Goal: Task Accomplishment & Management: Use online tool/utility

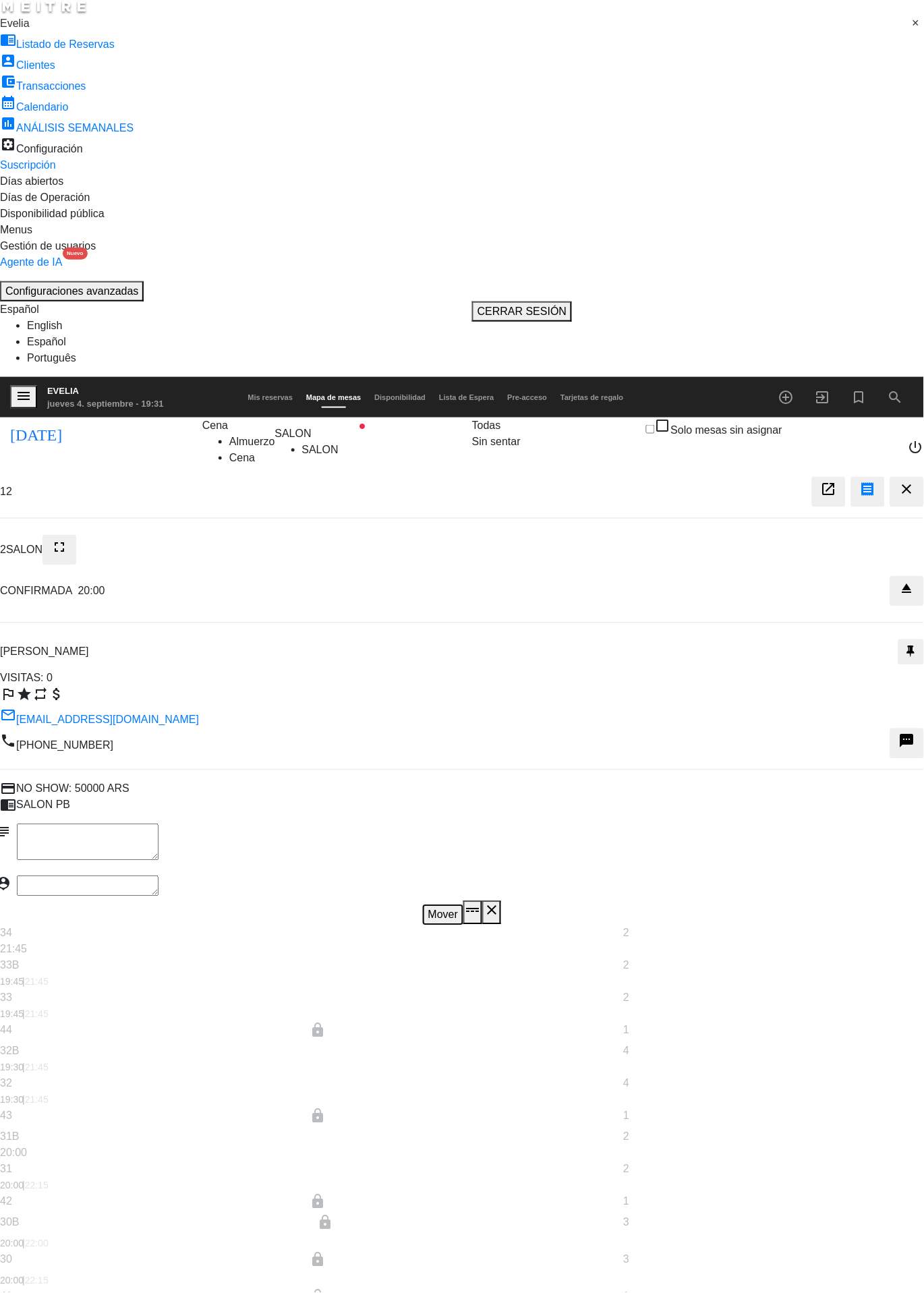
click at [463, 905] on button "Mover" at bounding box center [443, 914] width 41 height 20
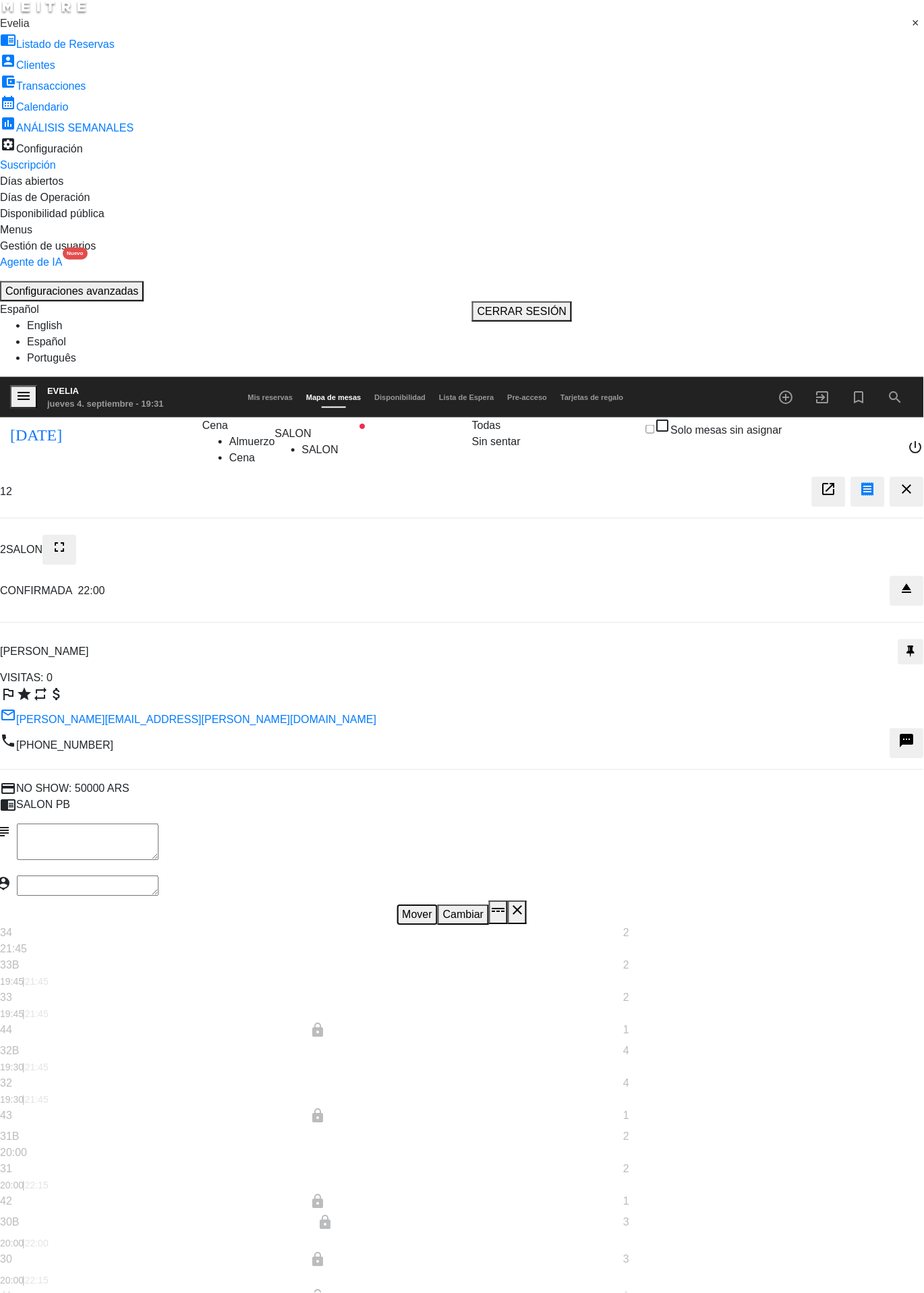
click at [438, 905] on button "Mover" at bounding box center [417, 914] width 41 height 20
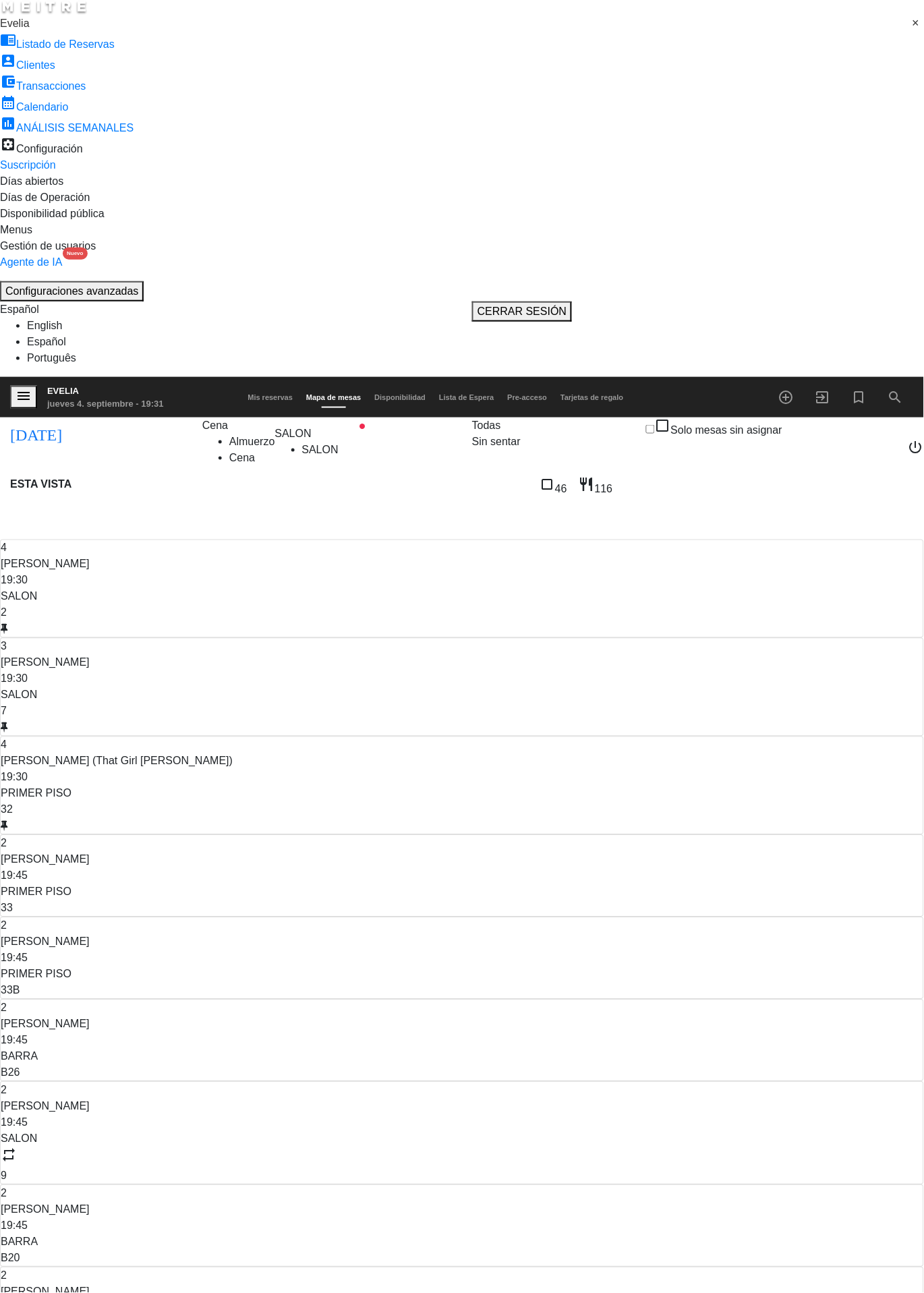
click at [772, 418] on label "check_box_outline_blank Solo mesas sin asignar" at bounding box center [714, 428] width 136 height 21
click at [655, 425] on input "check_box_outline_blank Solo mesas sin asignar" at bounding box center [650, 429] width 9 height 9
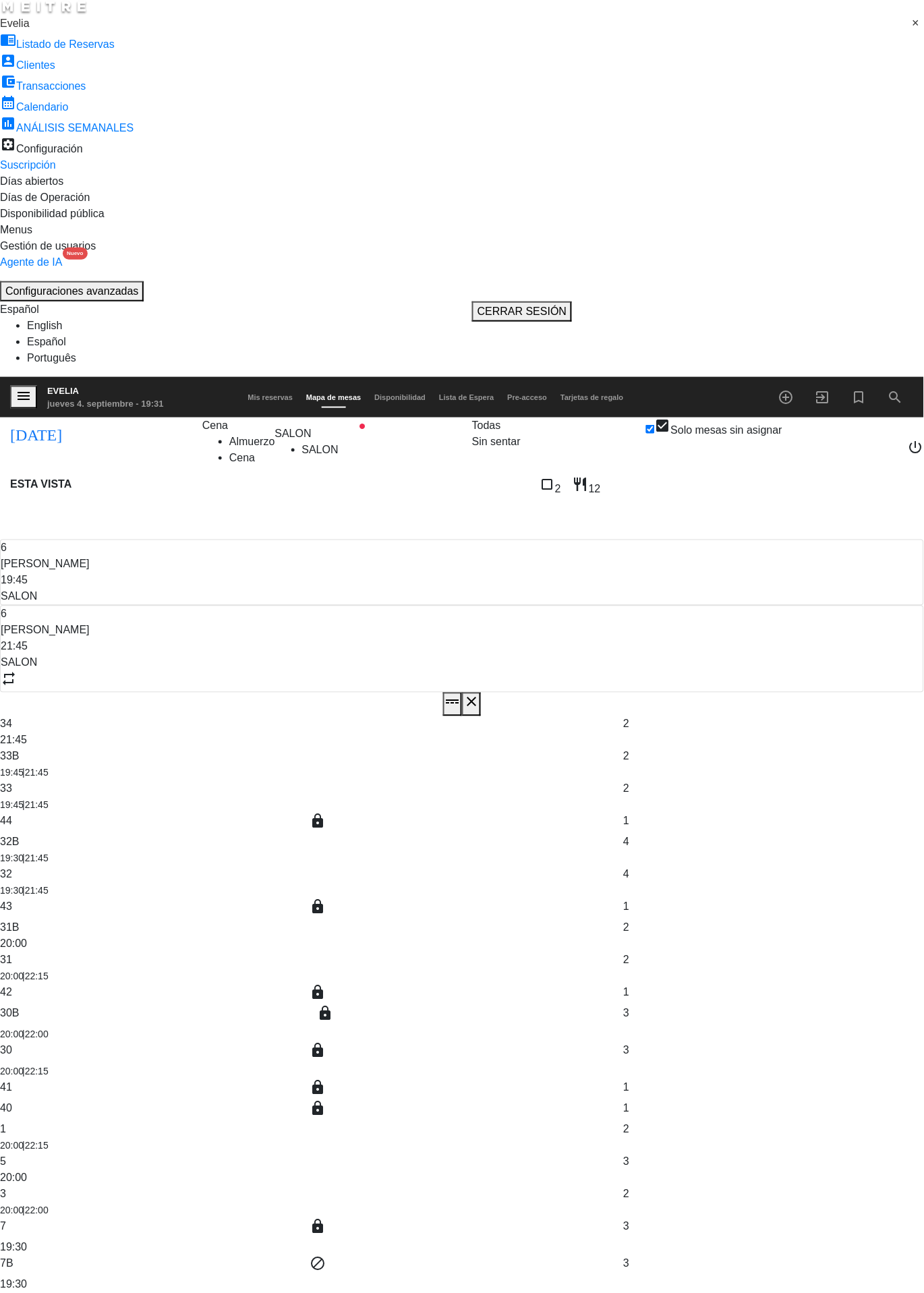
click at [139, 605] on div at bounding box center [462, 605] width 922 height 0
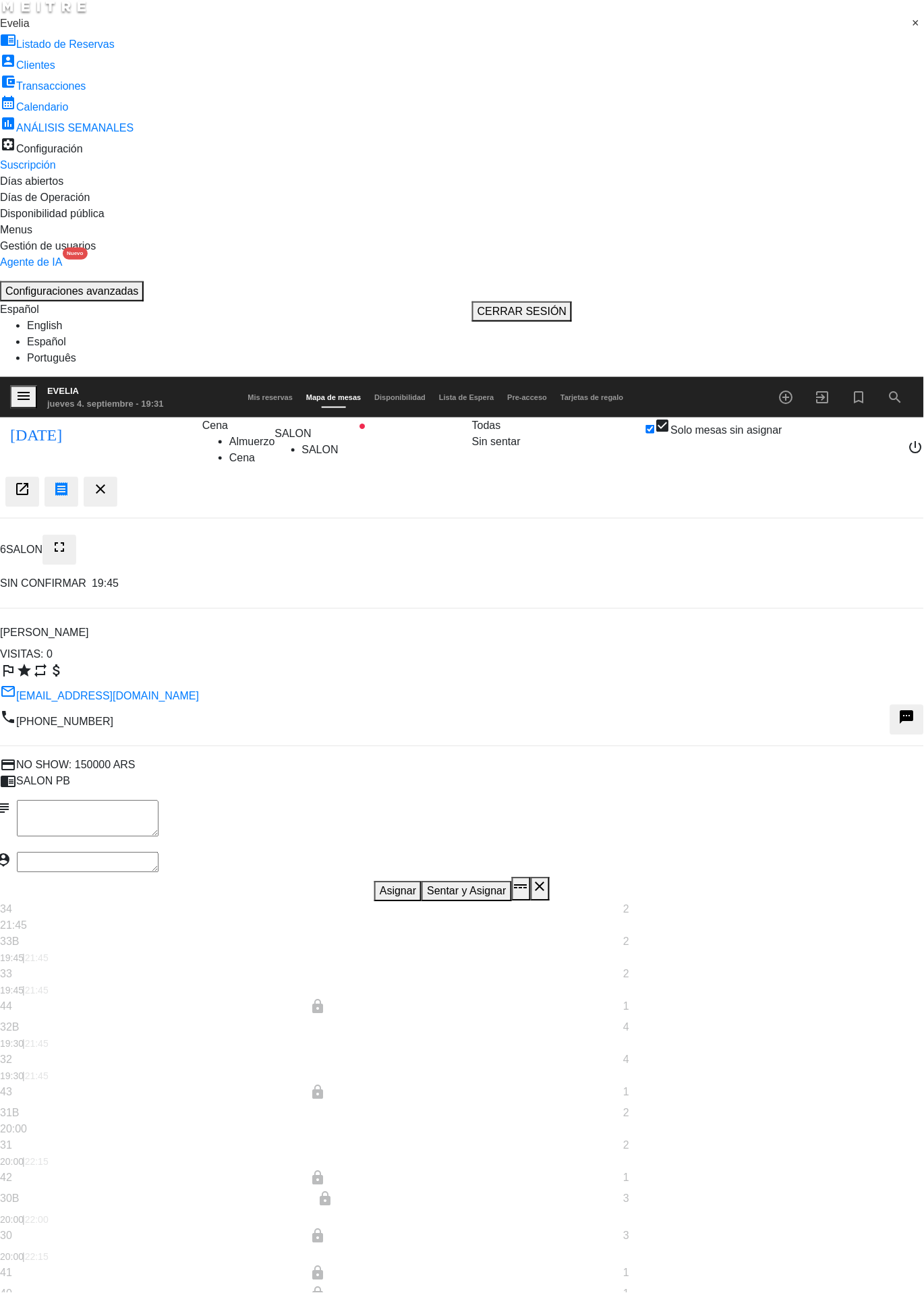
click at [421, 881] on button "Asignar" at bounding box center [398, 891] width 47 height 20
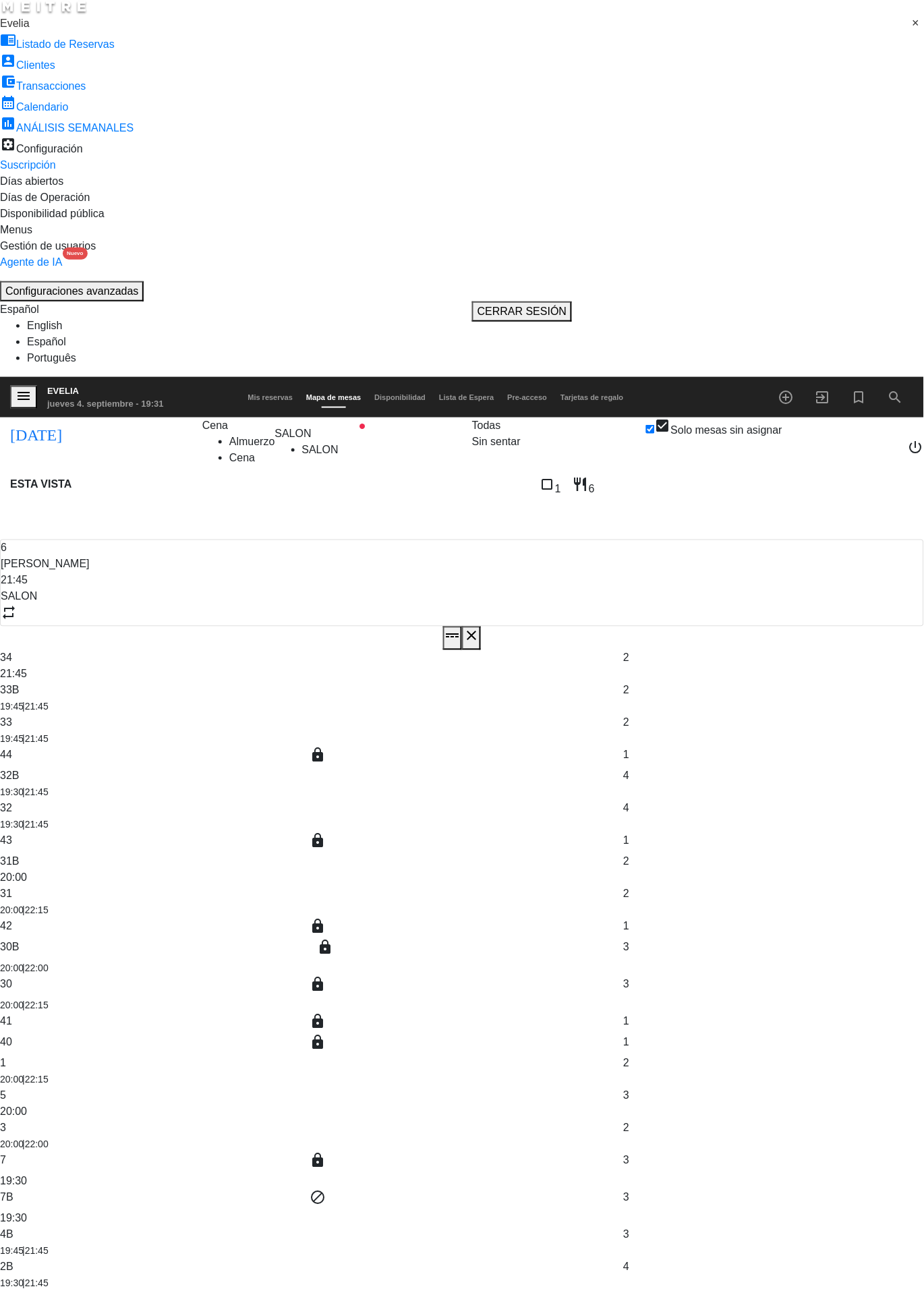
click at [89, 558] on span "[PERSON_NAME]" at bounding box center [45, 564] width 89 height 11
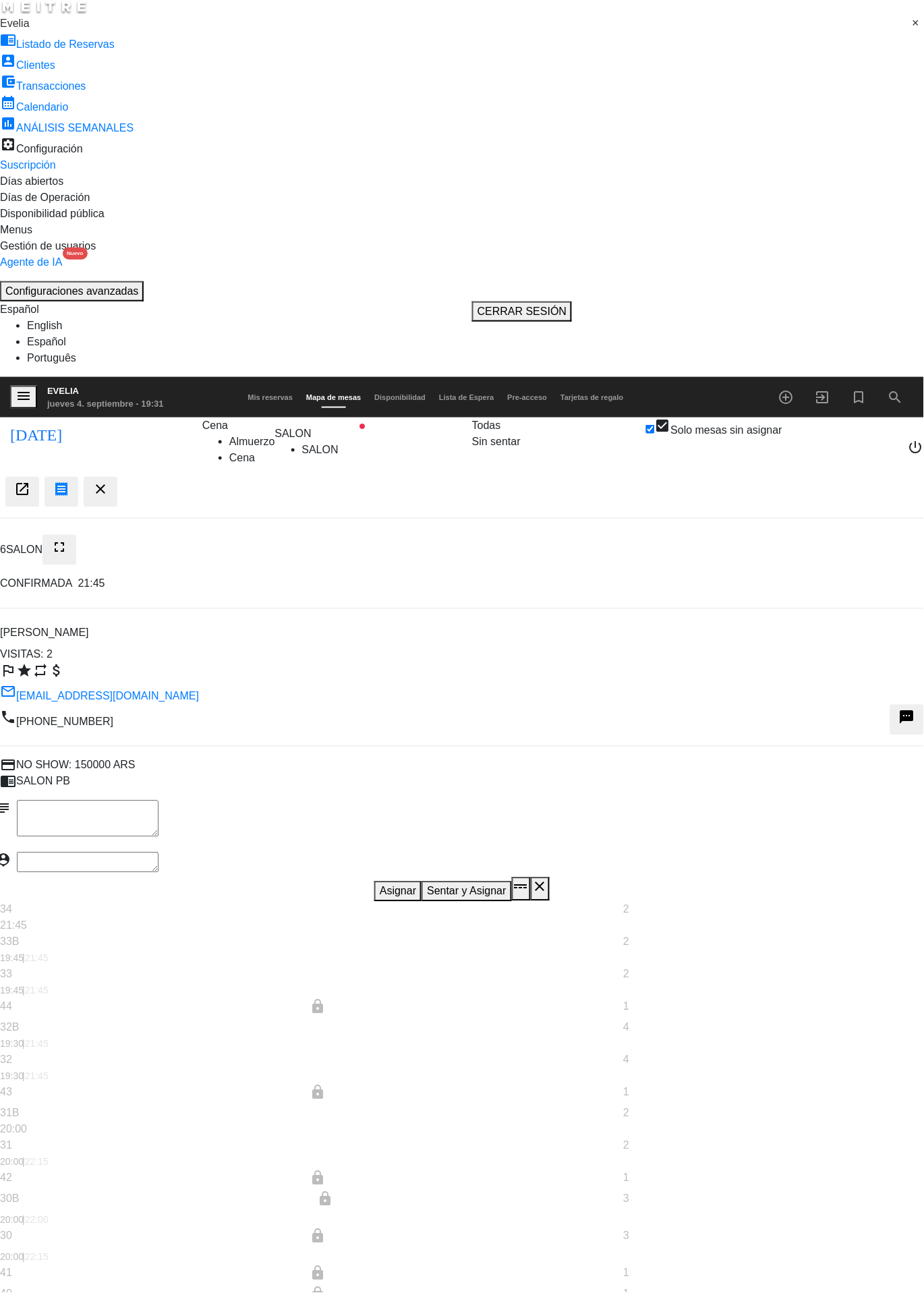
click at [526, 881] on button "Unir y asignar" at bounding box center [487, 891] width 77 height 20
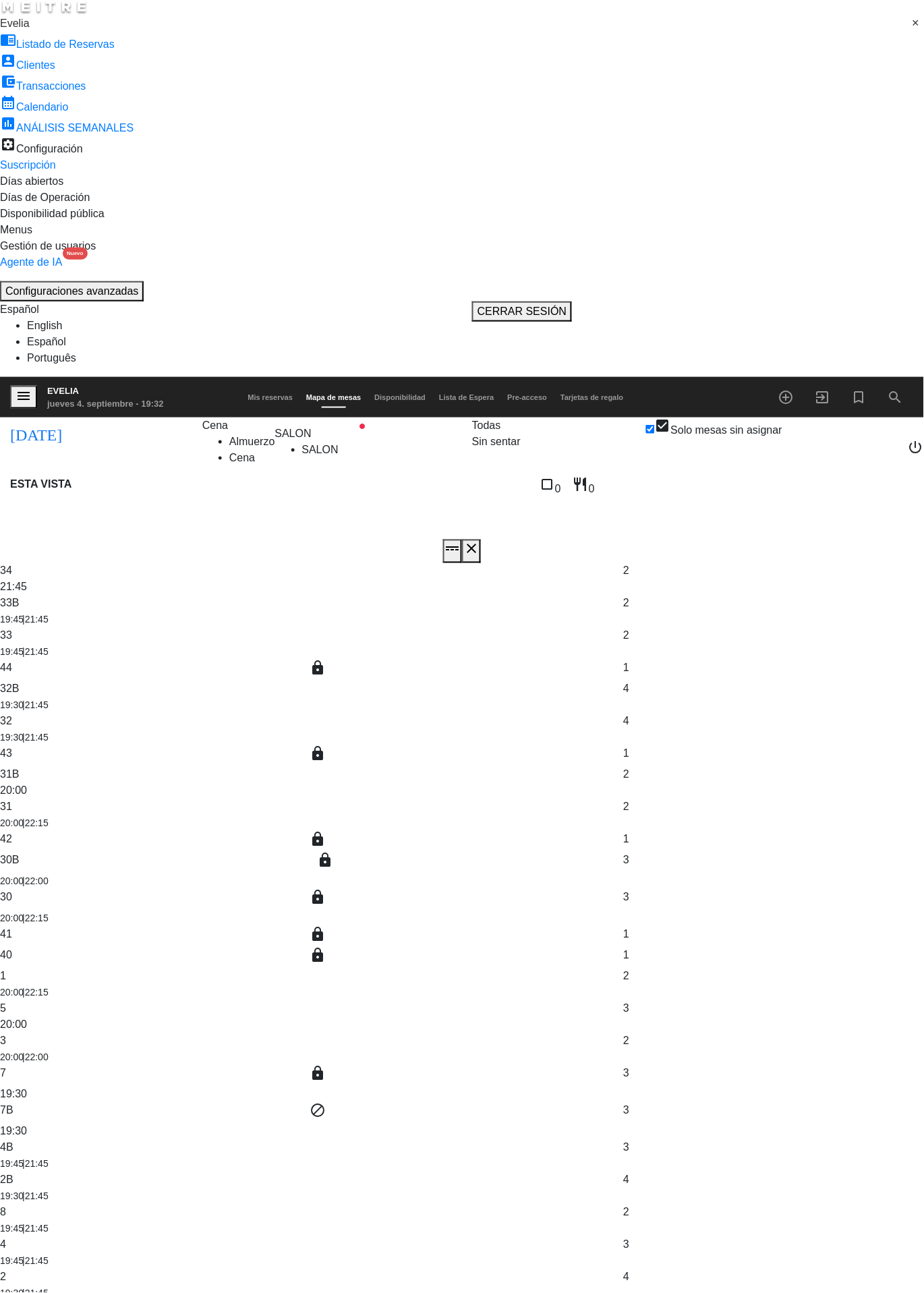
click at [738, 377] on div "menu [PERSON_NAME] [DATE] 4. septiembre - 19:32 Mis reservas Mapa de mesas Disp…" at bounding box center [462, 397] width 924 height 41
click at [737, 418] on label "check_box Solo mesas sin asignar" at bounding box center [714, 428] width 136 height 21
click at [655, 425] on input "check_box Solo mesas sin asignar" at bounding box center [650, 429] width 9 height 9
